Goal: Information Seeking & Learning: Check status

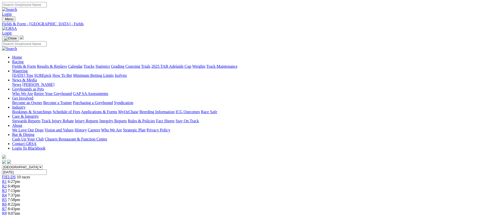
click at [140, 64] on link "Coursing" at bounding box center [132, 66] width 15 height 4
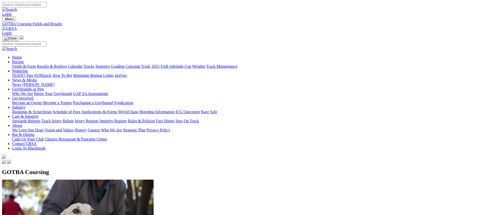
click at [206, 64] on link "Weights" at bounding box center [198, 66] width 13 height 4
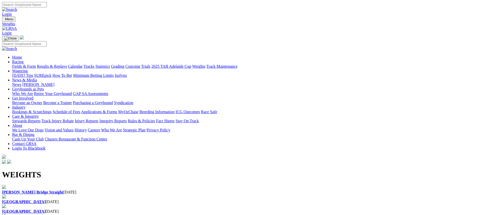
click at [166, 195] on div "Angle Park 26 Aug 2025" at bounding box center [242, 200] width 481 height 10
click at [184, 195] on div "Angle Park 26 Aug 2025" at bounding box center [242, 200] width 481 height 10
